Goal: Navigation & Orientation: Understand site structure

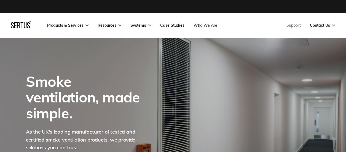
click at [206, 25] on link "Who We Are" at bounding box center [205, 25] width 24 height 5
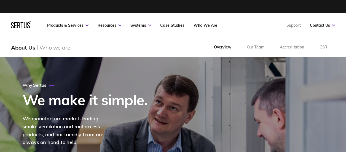
click at [290, 47] on link "Accreditation" at bounding box center [291, 47] width 39 height 20
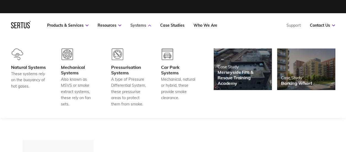
click at [140, 27] on link "Systems" at bounding box center [140, 25] width 21 height 5
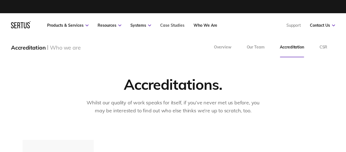
click at [171, 25] on link "Case Studies" at bounding box center [172, 25] width 24 height 5
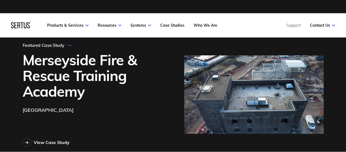
scroll to position [398, 316]
